Goal: Transaction & Acquisition: Purchase product/service

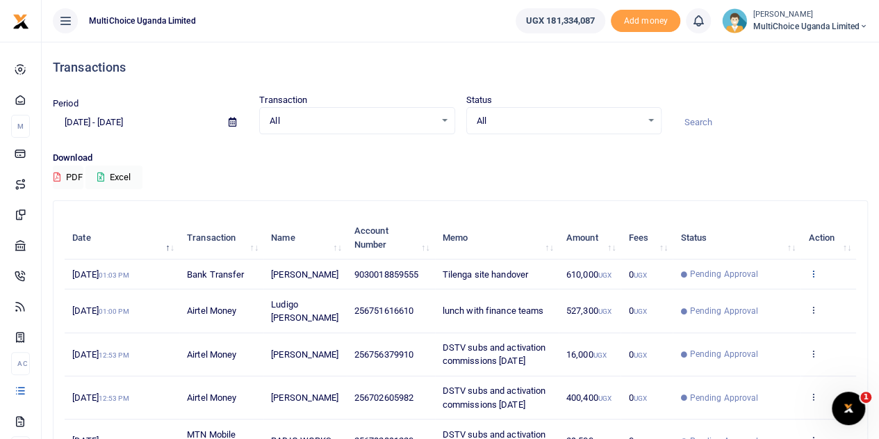
click at [813, 278] on icon at bounding box center [812, 273] width 9 height 10
click at [812, 278] on icon at bounding box center [812, 273] width 9 height 10
click at [755, 295] on link "View details" at bounding box center [763, 303] width 110 height 19
click at [755, 289] on td "Pending Approval" at bounding box center [737, 274] width 128 height 30
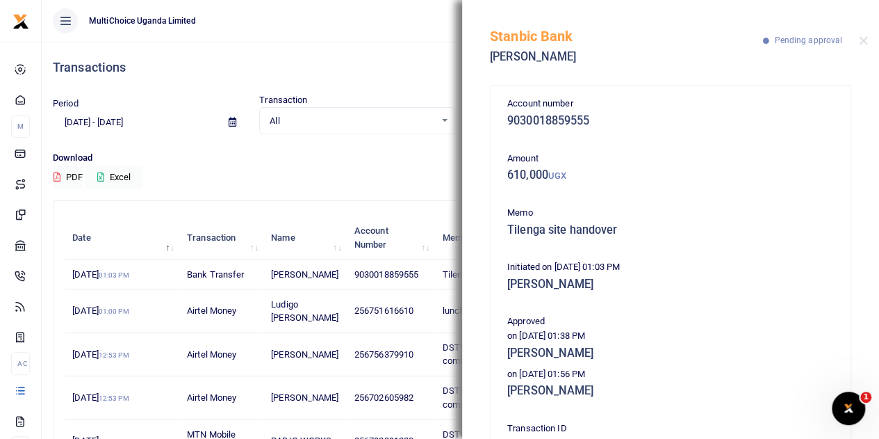
scroll to position [70, 0]
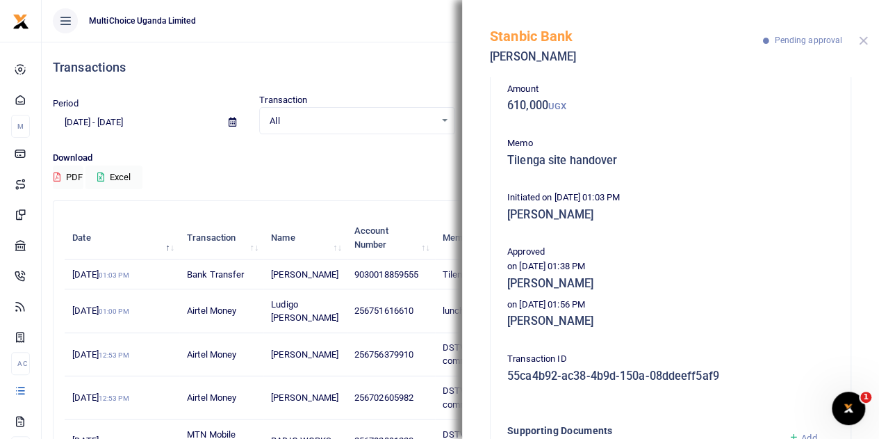
click at [867, 38] on button "Close" at bounding box center [863, 40] width 9 height 9
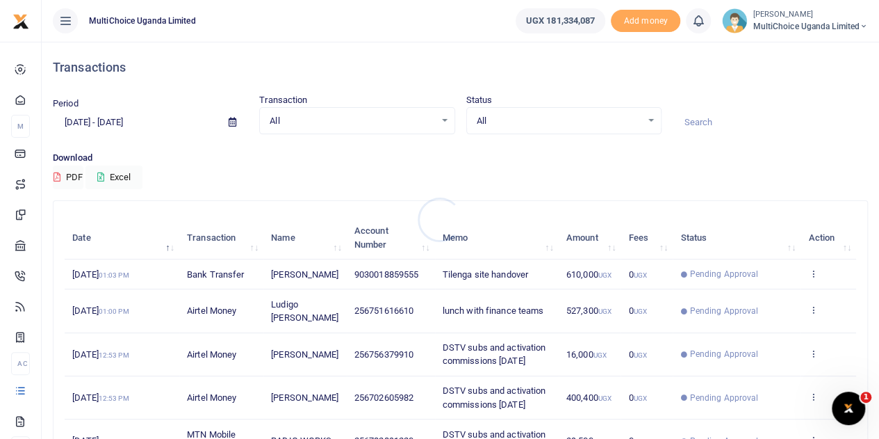
scroll to position [70, 0]
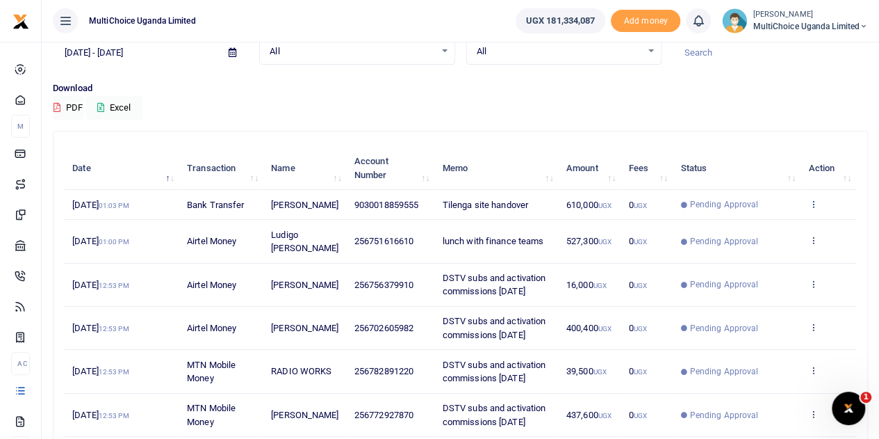
click at [812, 208] on icon at bounding box center [812, 204] width 9 height 10
click at [764, 220] on div "View details Send again" at bounding box center [762, 249] width 111 height 63
click at [808, 206] on icon at bounding box center [812, 204] width 9 height 10
click at [763, 232] on link "View details" at bounding box center [763, 233] width 110 height 19
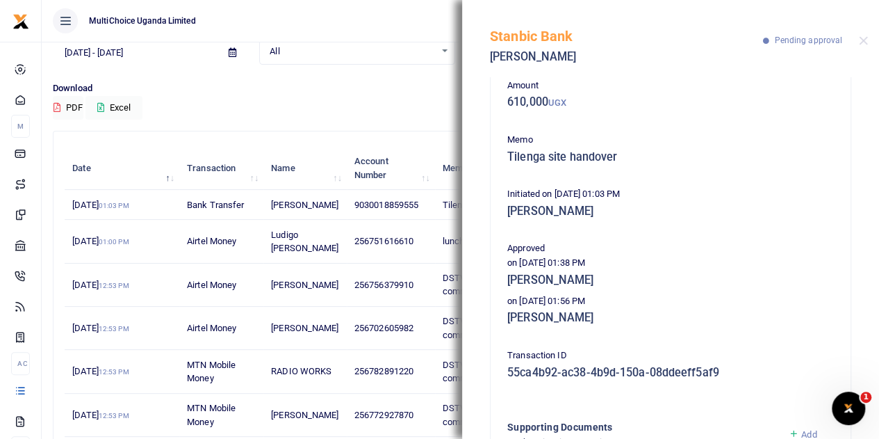
scroll to position [139, 0]
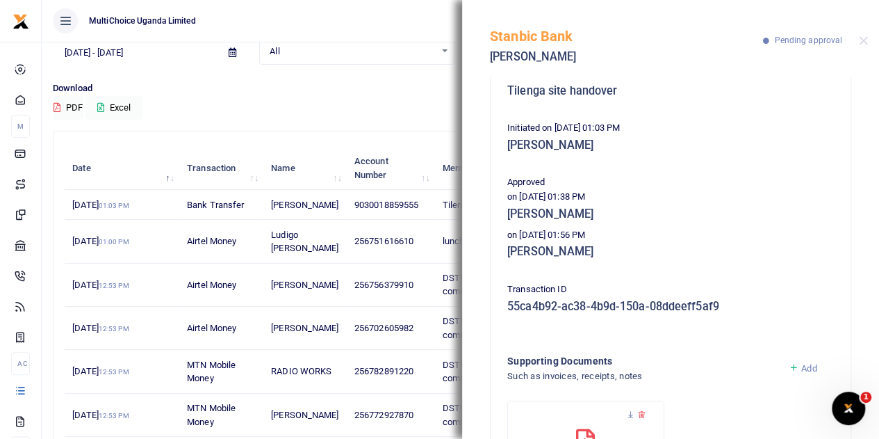
click at [869, 39] on div "Stanbic Bank Diana Atubo Akello Pending approval" at bounding box center [670, 38] width 417 height 77
click at [867, 37] on button "Close" at bounding box center [863, 40] width 9 height 9
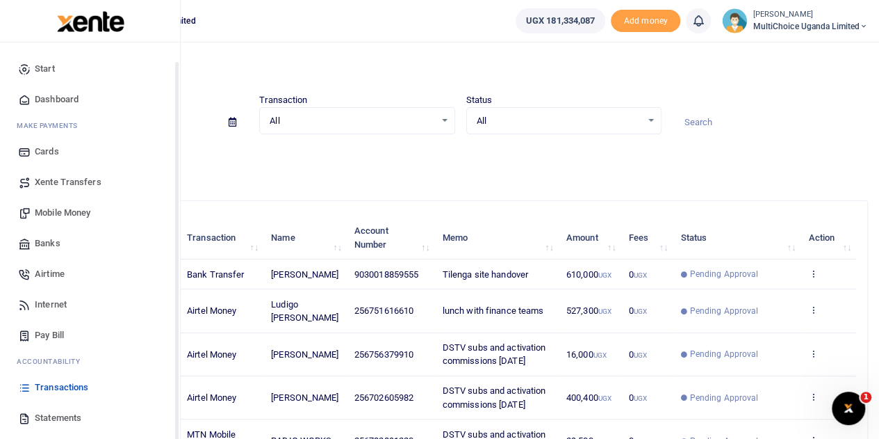
scroll to position [57, 0]
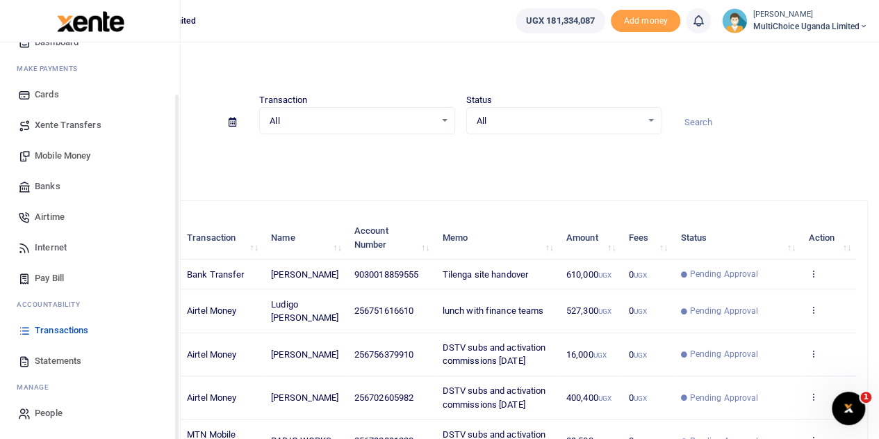
click at [41, 152] on span "Mobile Money" at bounding box center [63, 156] width 56 height 14
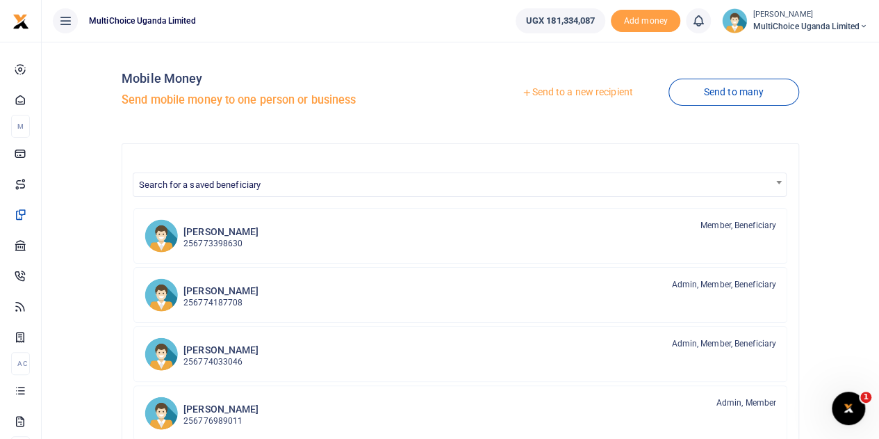
click at [603, 95] on link "Send to a new recipient" at bounding box center [577, 92] width 181 height 25
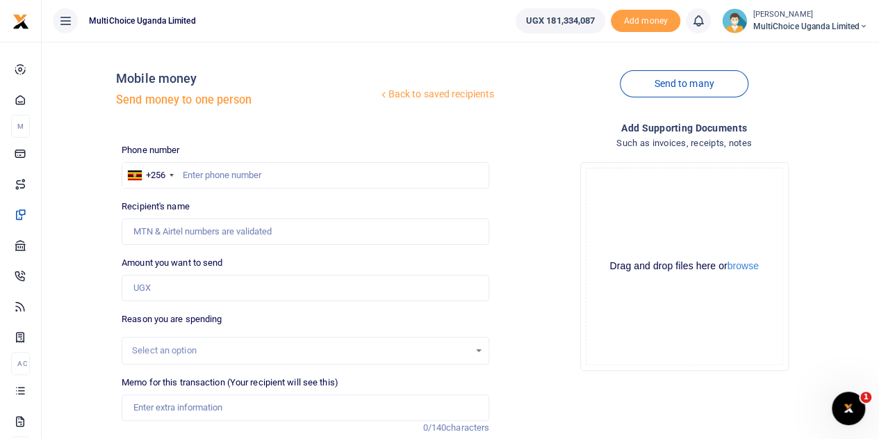
click at [217, 175] on div at bounding box center [439, 219] width 879 height 439
click at [218, 180] on input "text" at bounding box center [306, 175] width 368 height 26
type input "o"
type input "0705658671"
type input "Maryvaleria Namyenya"
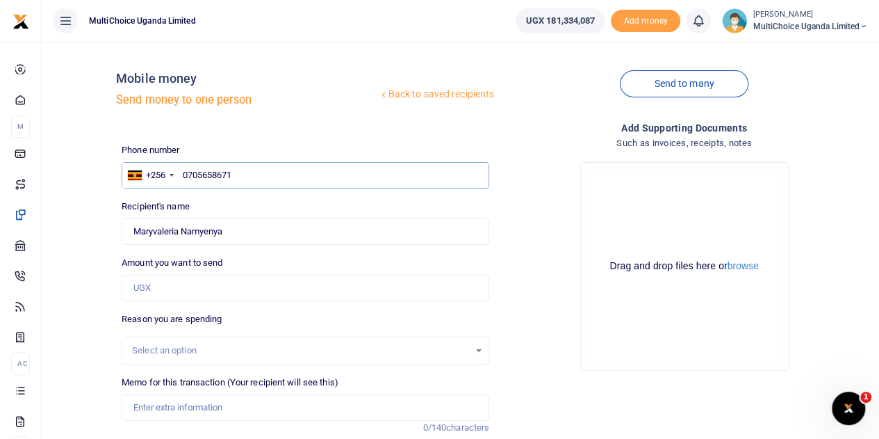
type input "0705658671"
click at [177, 347] on div "Select an option" at bounding box center [300, 350] width 337 height 14
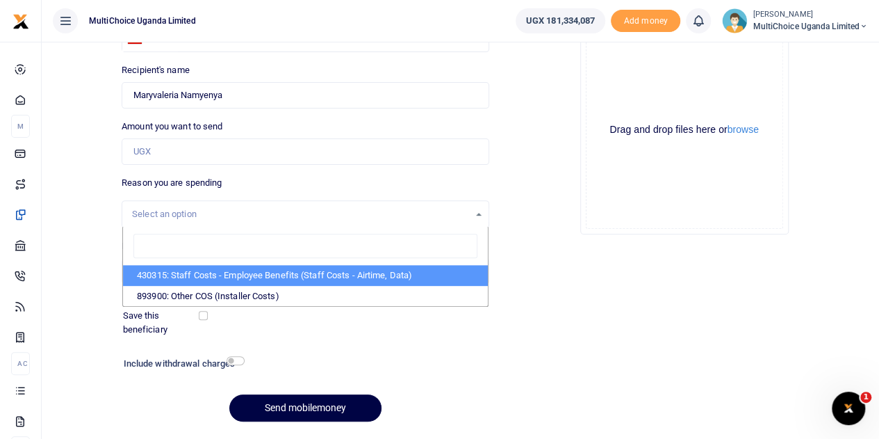
scroll to position [139, 0]
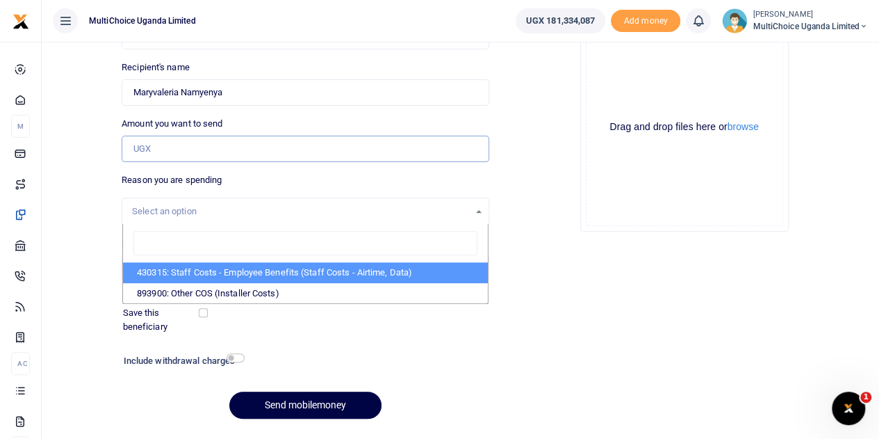
click at [173, 143] on input "Amount you want to send" at bounding box center [306, 149] width 368 height 26
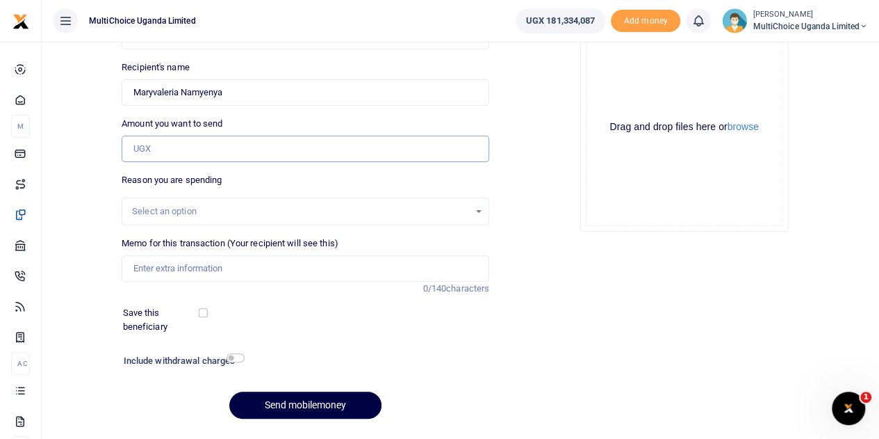
click at [173, 143] on input "Amount you want to send" at bounding box center [306, 149] width 368 height 26
paste input "1862798.513"
type input "1,862,799"
click at [229, 358] on input "checkbox" at bounding box center [236, 357] width 18 height 9
checkbox input "true"
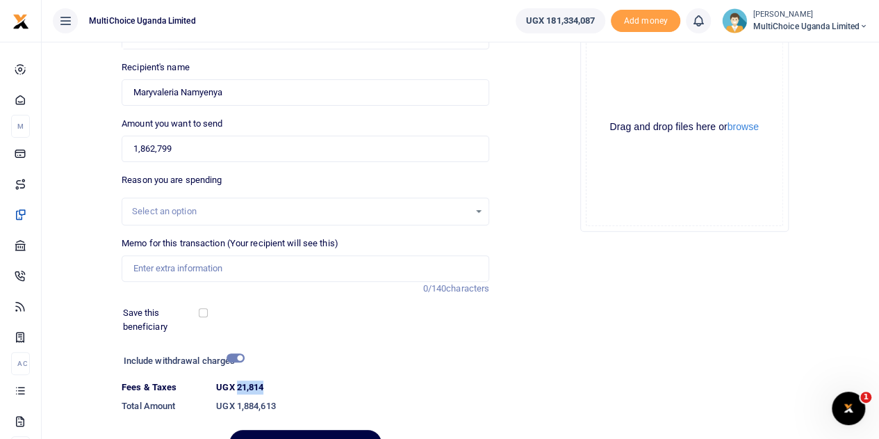
drag, startPoint x: 238, startPoint y: 386, endPoint x: 265, endPoint y: 387, distance: 27.1
click at [263, 387] on label "UGX 21,814" at bounding box center [239, 387] width 47 height 14
copy label "21,814"
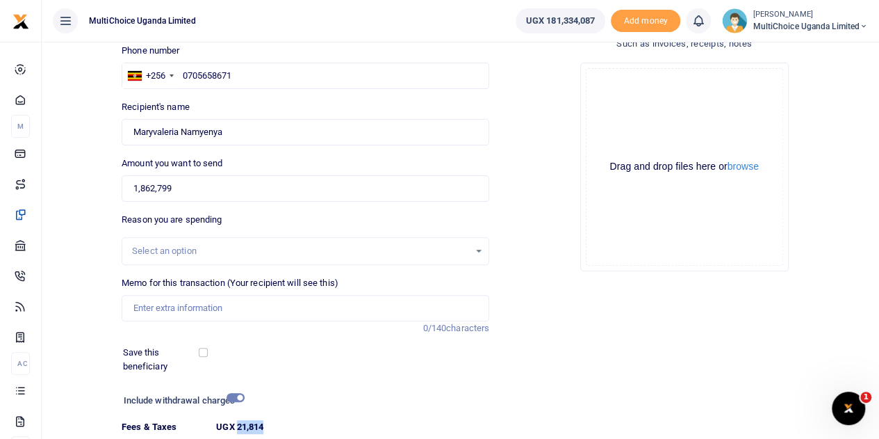
scroll to position [70, 0]
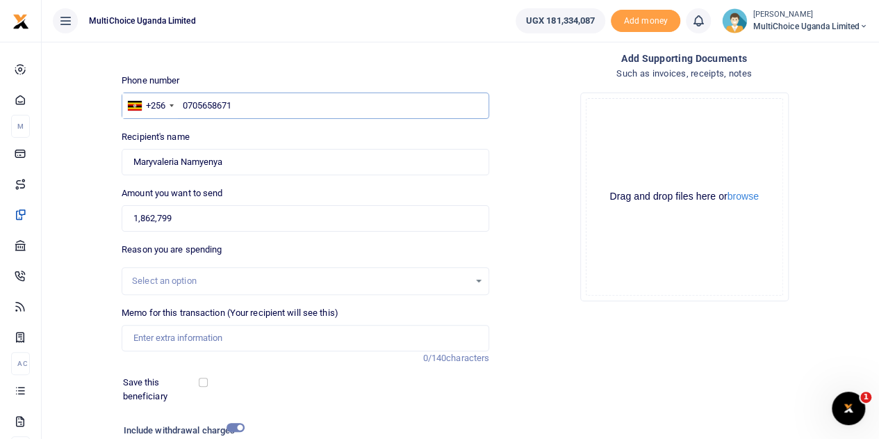
drag, startPoint x: 310, startPoint y: 100, endPoint x: 68, endPoint y: 112, distance: 242.2
click at [68, 112] on div "Back to saved recipients Mobile money Send money to one person Send to many Pho…" at bounding box center [460, 260] width 826 height 554
drag, startPoint x: 145, startPoint y: 222, endPoint x: 107, endPoint y: 227, distance: 38.5
click at [107, 227] on div "Back to saved recipients Mobile money Send money to one person Send to many Pho…" at bounding box center [460, 260] width 826 height 554
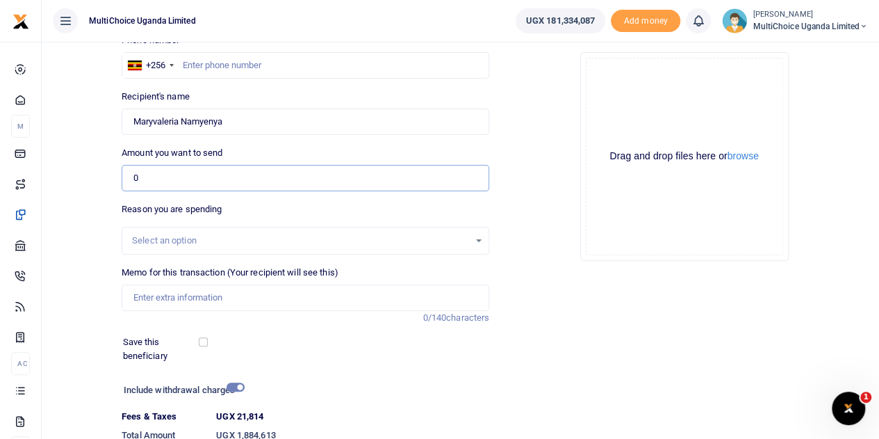
scroll to position [139, 0]
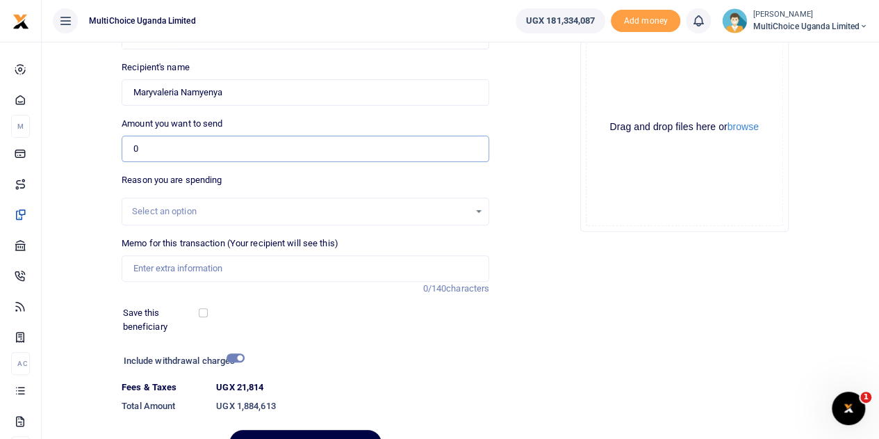
type input "0"
click at [239, 359] on input "checkbox" at bounding box center [236, 357] width 18 height 9
checkbox input "false"
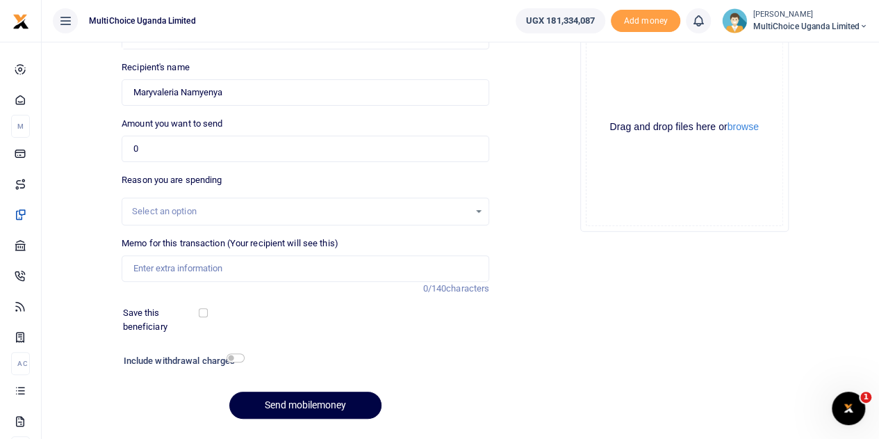
click at [591, 402] on div "Add supporting Documents Such as invoices, receipts, notes Drop your files here…" at bounding box center [684, 205] width 379 height 448
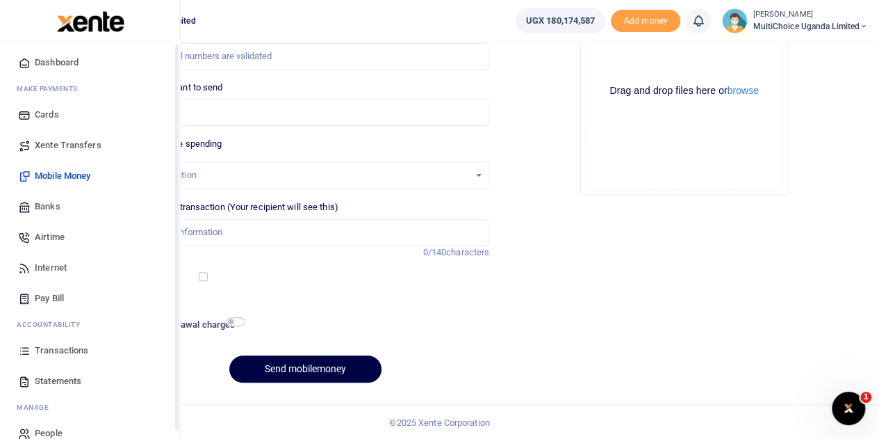
scroll to position [57, 0]
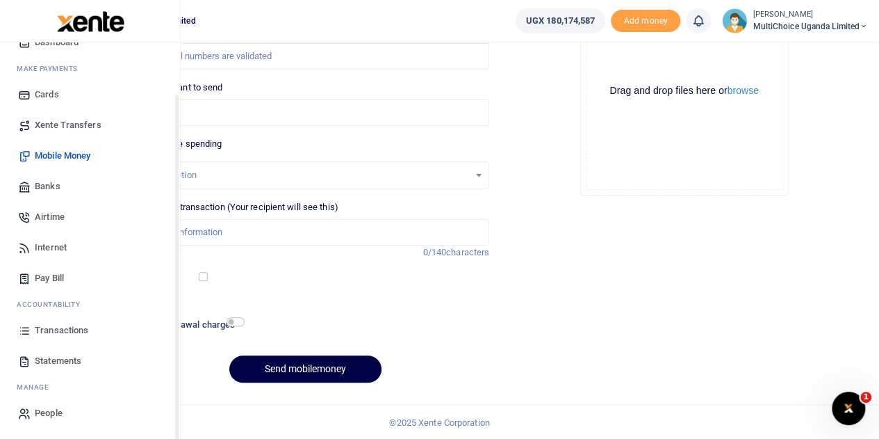
click at [54, 327] on span "Transactions" at bounding box center [62, 330] width 54 height 14
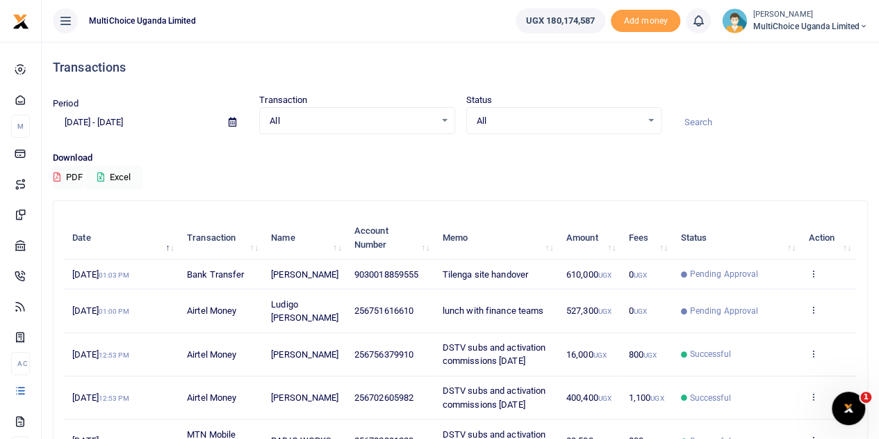
click at [773, 147] on div "Period 08/11/2025 - 09/09/2025 Transaction All Select an option... All Airtime …" at bounding box center [460, 122] width 826 height 58
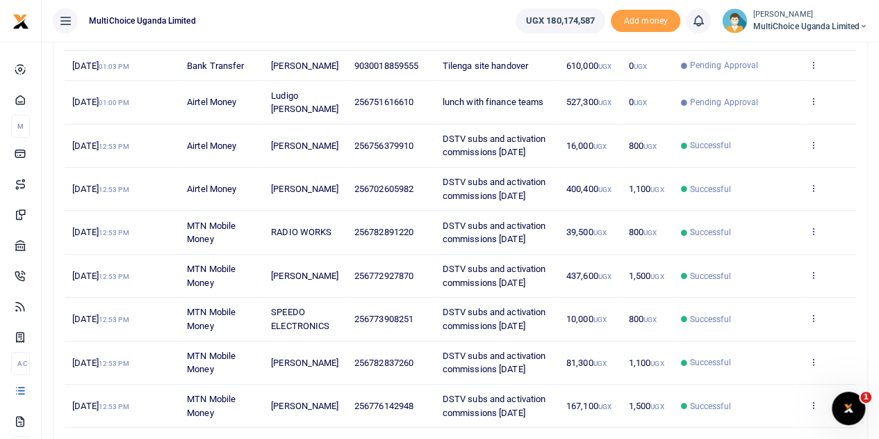
scroll to position [139, 0]
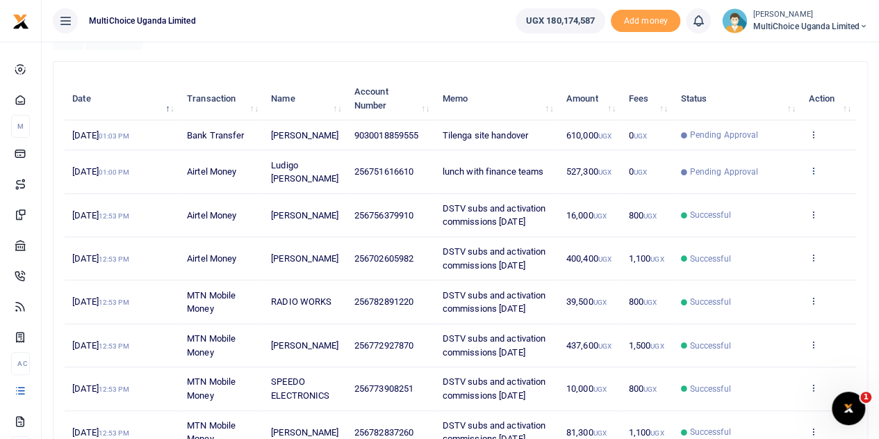
click at [812, 175] on icon at bounding box center [812, 170] width 9 height 10
click at [735, 204] on link "View details" at bounding box center [763, 207] width 110 height 19
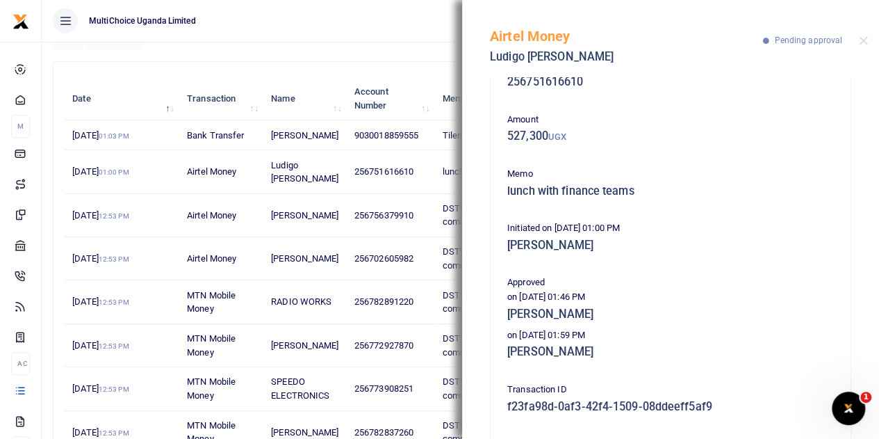
scroll to position [70, 0]
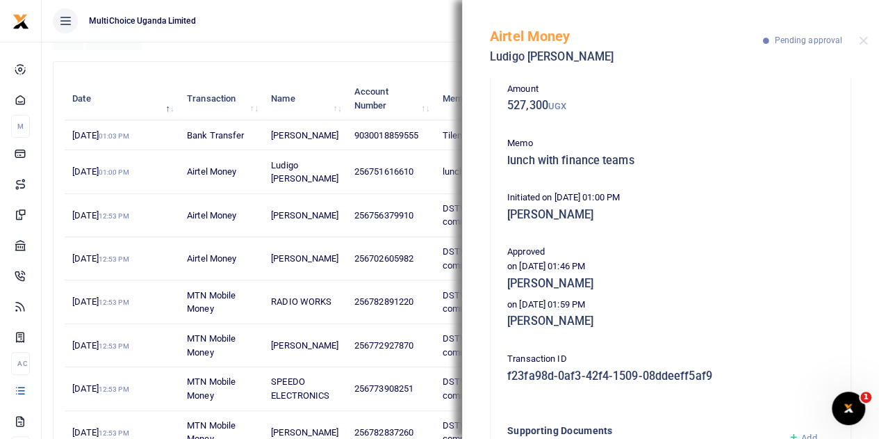
click at [869, 38] on div "Airtel Money Ludigo Adolf Mukasa Pending approval" at bounding box center [670, 38] width 417 height 77
click at [860, 39] on button "Close" at bounding box center [863, 40] width 9 height 9
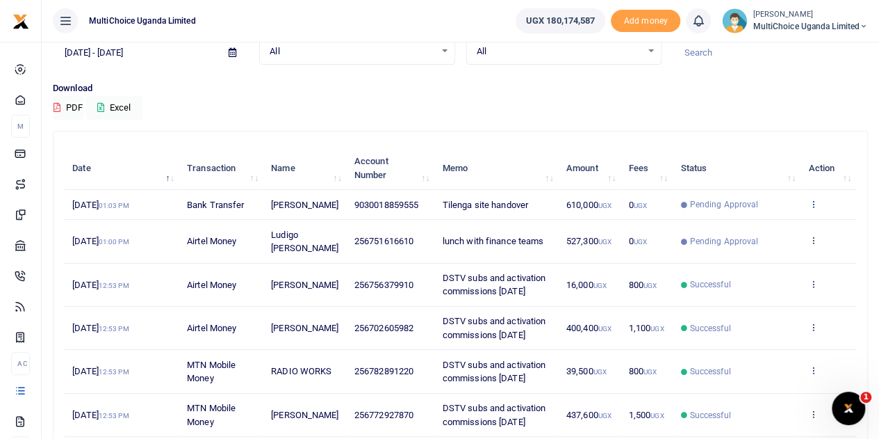
click at [815, 205] on icon at bounding box center [812, 204] width 9 height 10
click at [781, 234] on link "View details" at bounding box center [763, 233] width 110 height 19
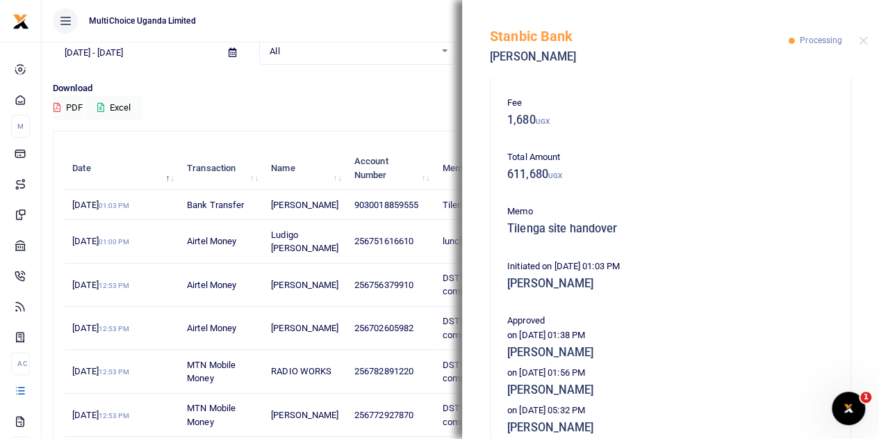
scroll to position [139, 0]
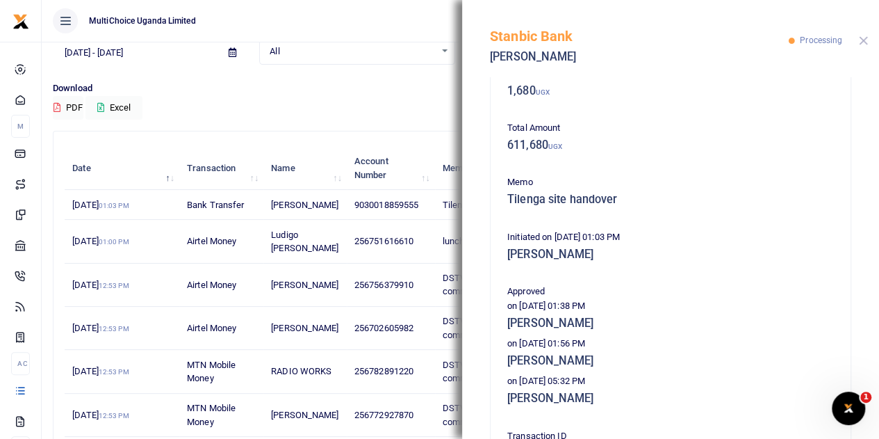
click at [865, 40] on button "Close" at bounding box center [863, 40] width 9 height 9
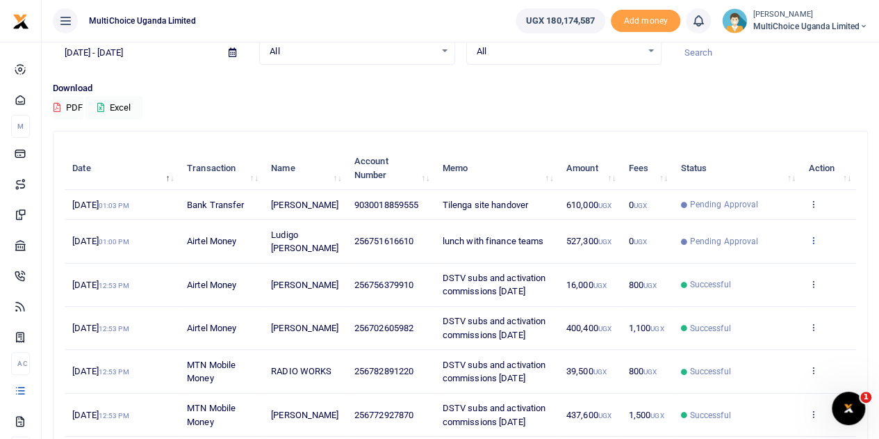
click at [815, 245] on icon at bounding box center [812, 240] width 9 height 10
click at [767, 275] on link "View details" at bounding box center [763, 277] width 110 height 19
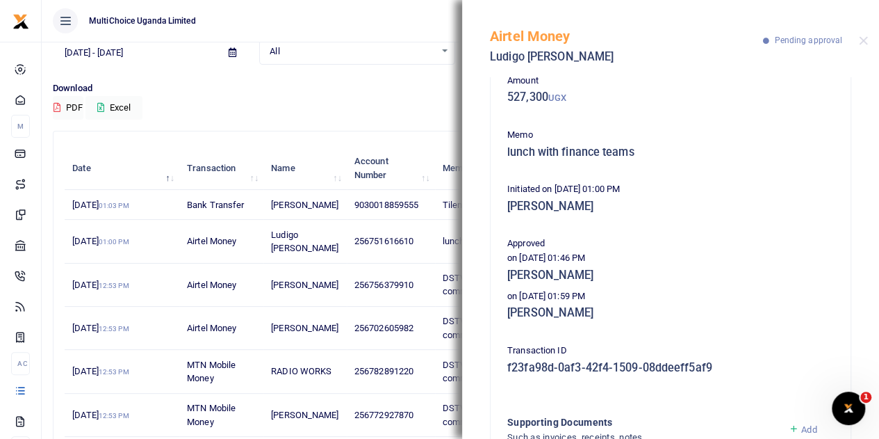
scroll to position [0, 0]
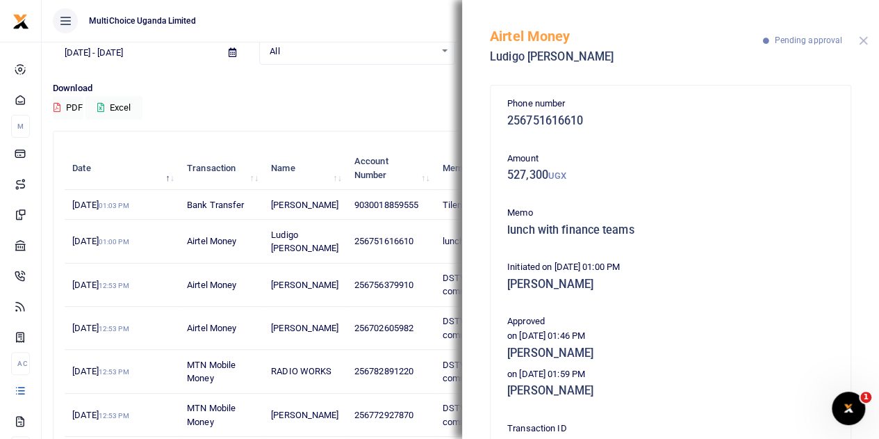
click at [862, 40] on button "Close" at bounding box center [863, 40] width 9 height 9
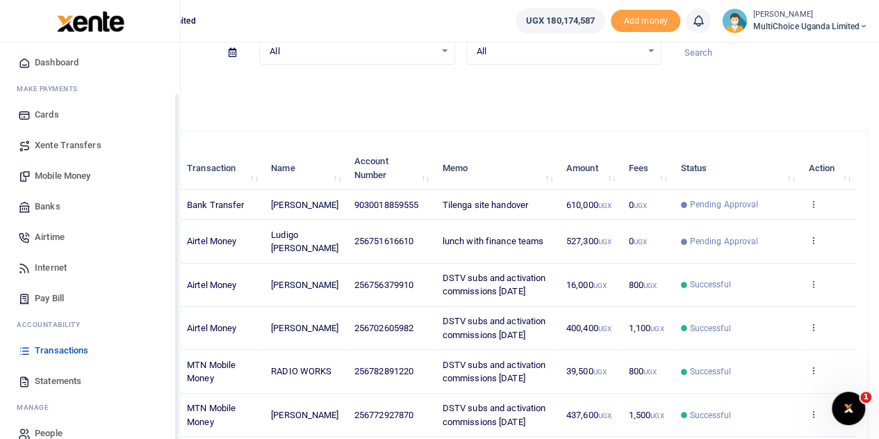
scroll to position [57, 0]
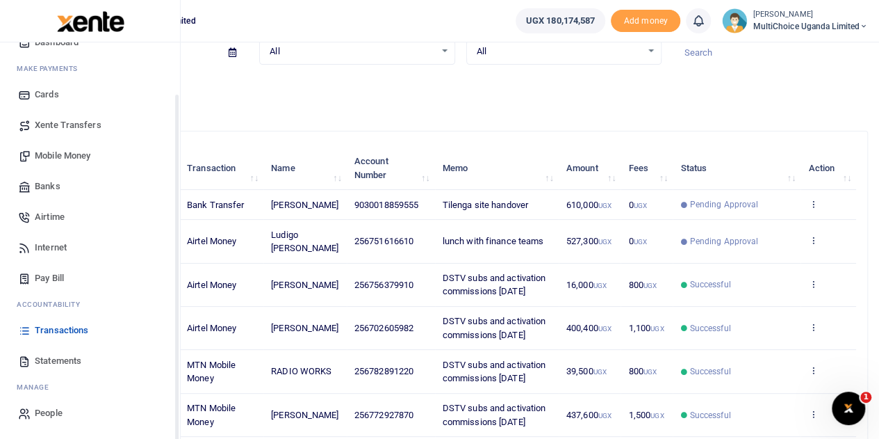
click at [49, 332] on span "Transactions" at bounding box center [62, 330] width 54 height 14
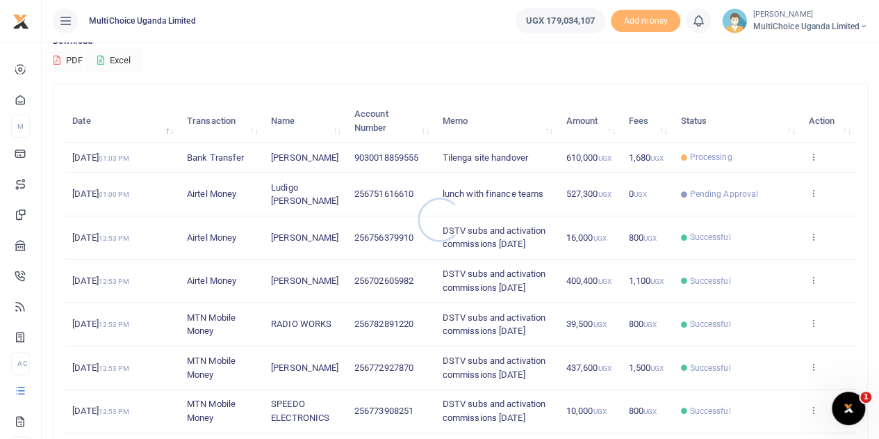
scroll to position [139, 0]
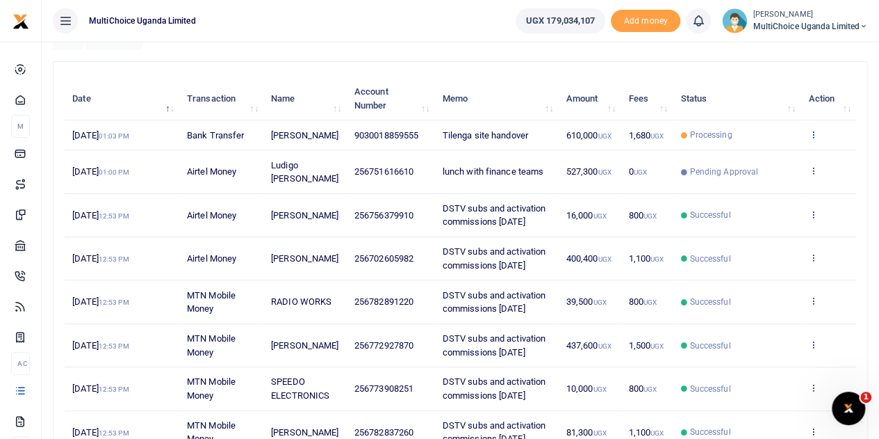
click at [815, 137] on icon at bounding box center [812, 134] width 9 height 10
click at [765, 162] on link "View details" at bounding box center [763, 164] width 110 height 19
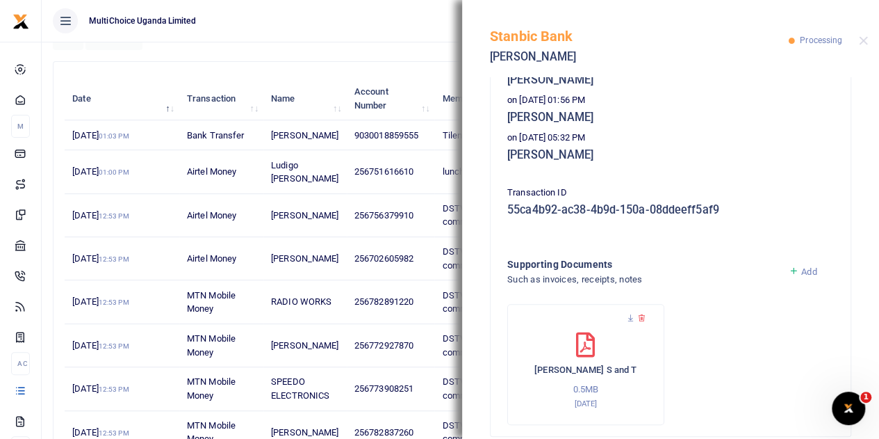
scroll to position [401, 0]
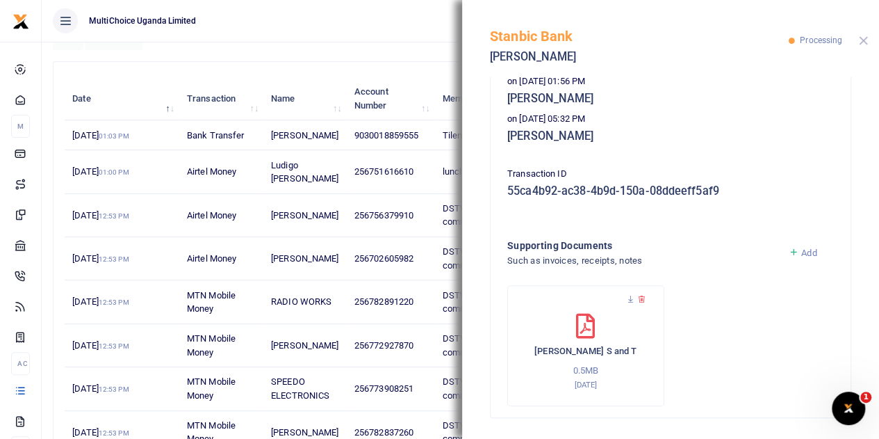
click at [860, 42] on button "Close" at bounding box center [863, 40] width 9 height 9
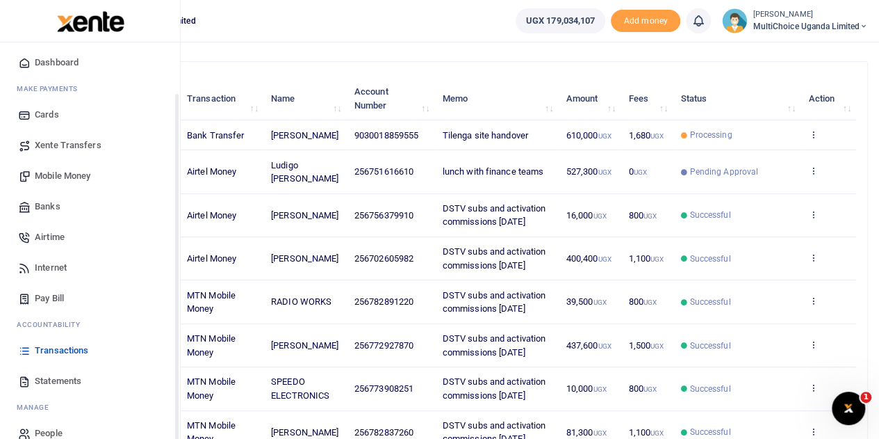
scroll to position [57, 0]
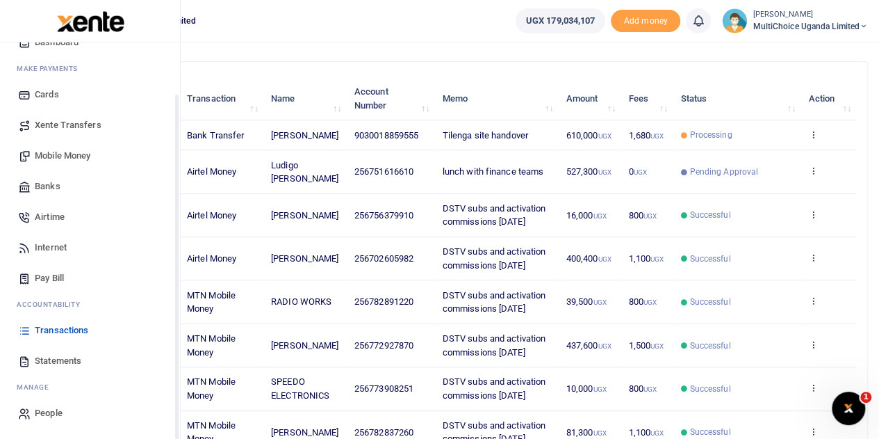
click at [61, 327] on span "Transactions" at bounding box center [62, 330] width 54 height 14
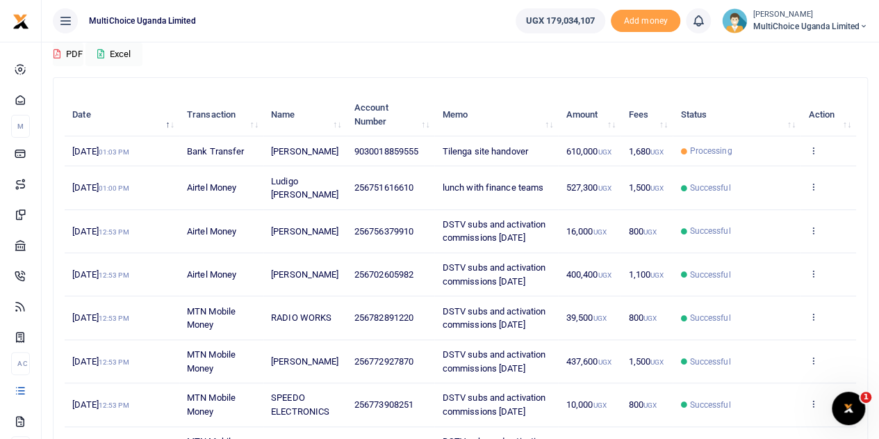
scroll to position [139, 0]
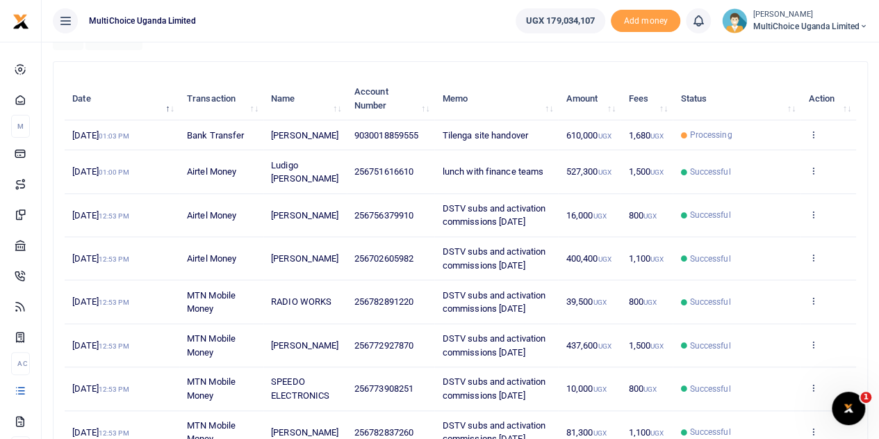
click at [792, 14] on small "[PERSON_NAME]" at bounding box center [810, 15] width 115 height 12
click at [773, 150] on td "Processing" at bounding box center [737, 135] width 128 height 30
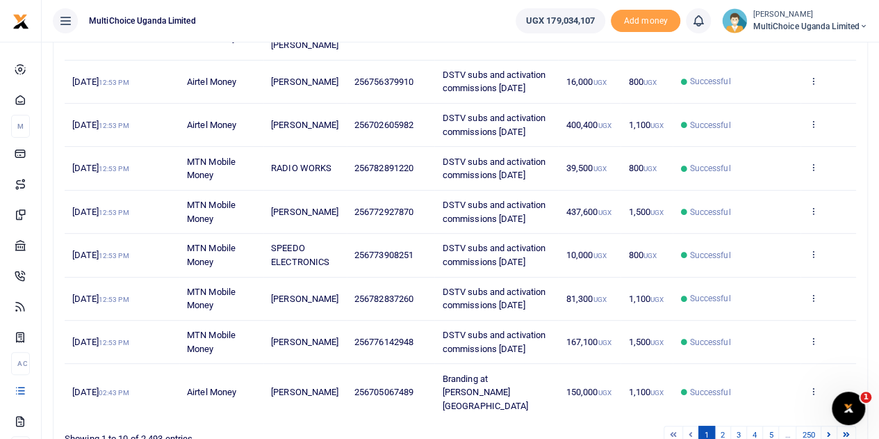
scroll to position [278, 0]
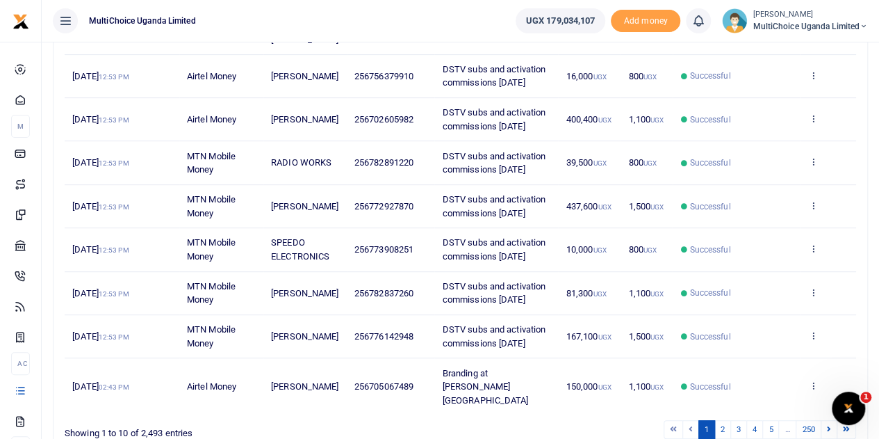
click at [786, 15] on small "[PERSON_NAME]" at bounding box center [810, 15] width 115 height 12
click at [797, 44] on link "Switch accounts" at bounding box center [815, 50] width 110 height 19
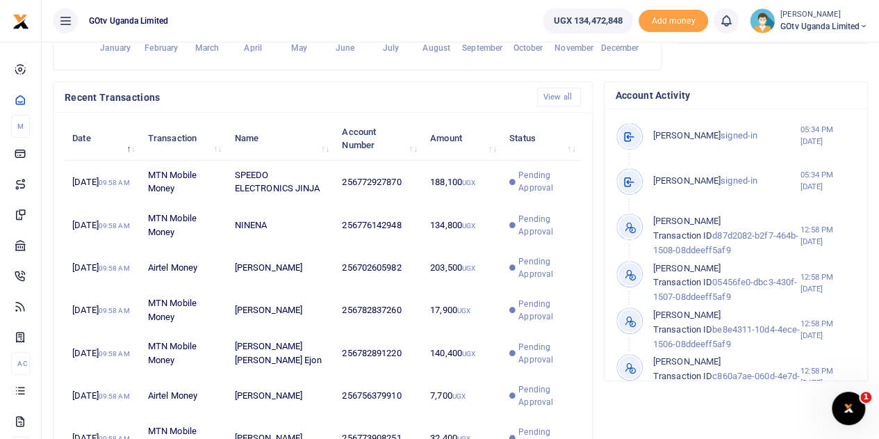
scroll to position [11, 11]
click at [862, 22] on icon at bounding box center [864, 27] width 8 height 10
click at [838, 47] on link "Switch accounts" at bounding box center [816, 50] width 110 height 19
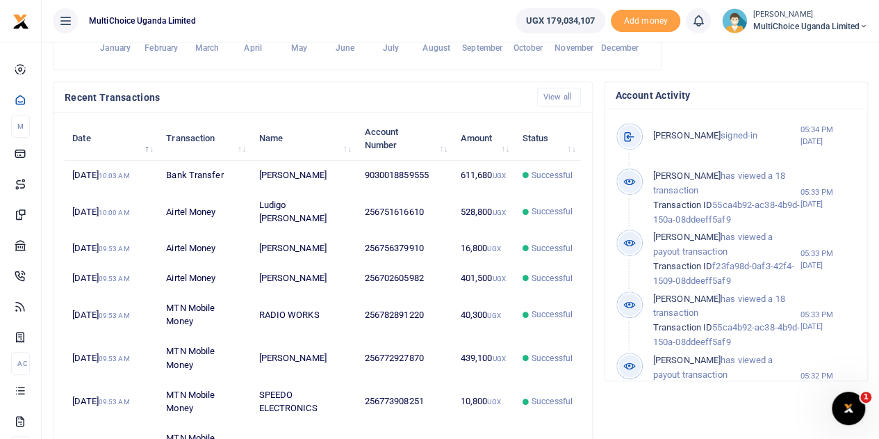
scroll to position [11, 11]
click at [812, 18] on small "[PERSON_NAME]" at bounding box center [810, 15] width 115 height 12
click at [806, 46] on link "Switch accounts" at bounding box center [815, 50] width 110 height 19
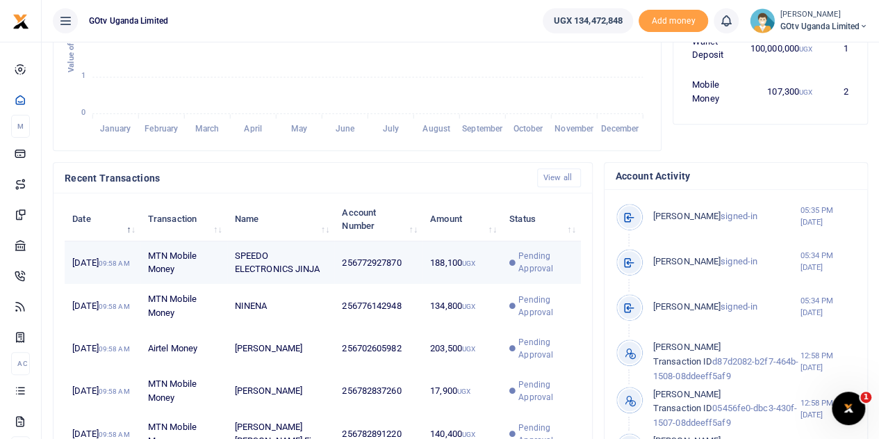
scroll to position [278, 0]
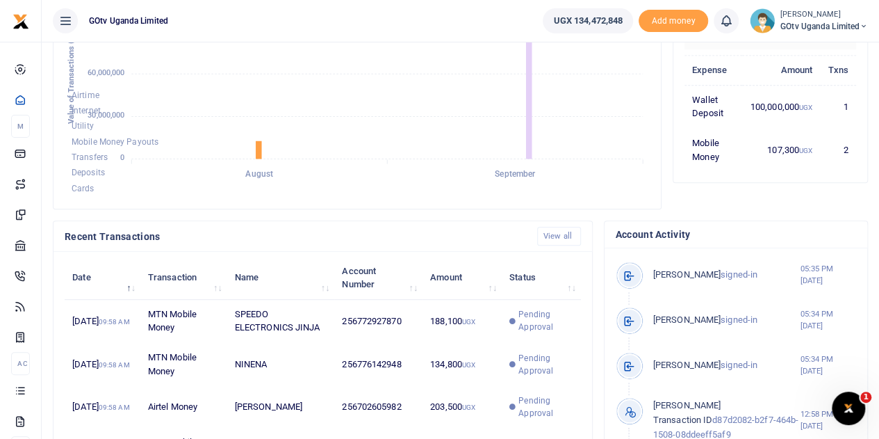
click at [846, 22] on span "GOtv Uganda Limited" at bounding box center [825, 26] width 88 height 13
click at [819, 54] on link "Switch accounts" at bounding box center [816, 50] width 110 height 19
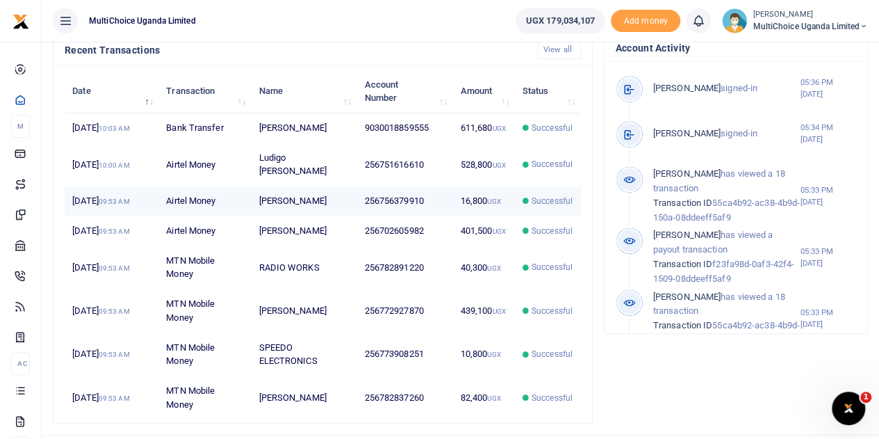
scroll to position [487, 0]
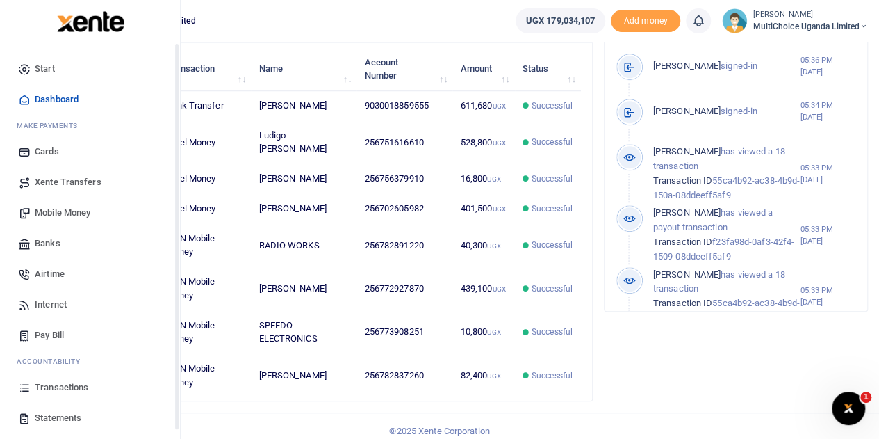
click at [57, 384] on span "Transactions" at bounding box center [62, 387] width 54 height 14
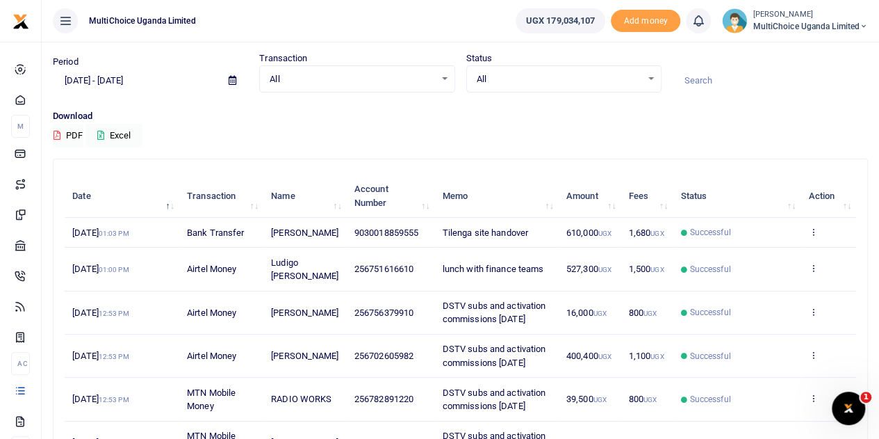
scroll to position [70, 0]
